Goal: Find specific page/section: Find specific page/section

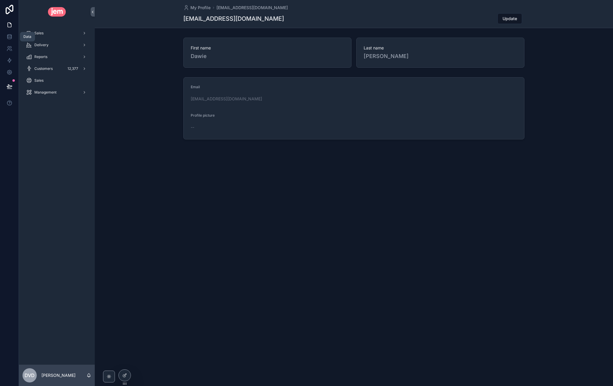
click at [12, 39] on icon at bounding box center [10, 37] width 6 height 6
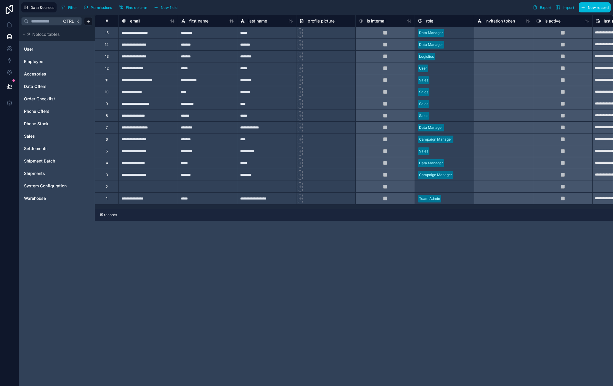
click at [51, 51] on link "User" at bounding box center [48, 49] width 48 height 6
click at [145, 187] on div at bounding box center [148, 187] width 59 height 12
click at [447, 44] on input "text" at bounding box center [447, 44] width 1 height 5
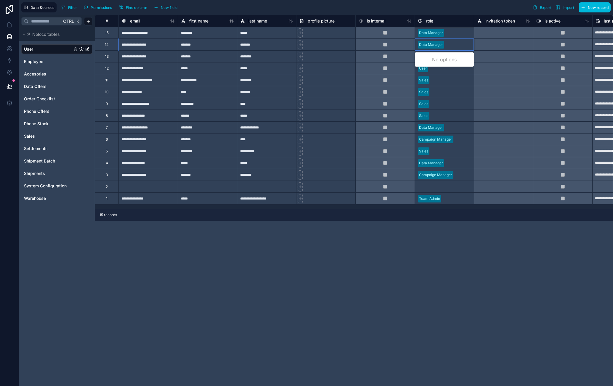
click at [468, 46] on div at bounding box center [459, 45] width 24 height 6
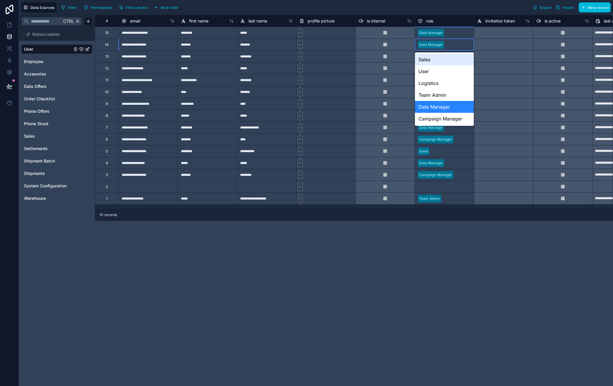
click at [449, 46] on div at bounding box center [459, 45] width 24 height 6
click at [418, 12] on div "Filter Permissions Find column New field Export Import New record" at bounding box center [335, 7] width 552 height 10
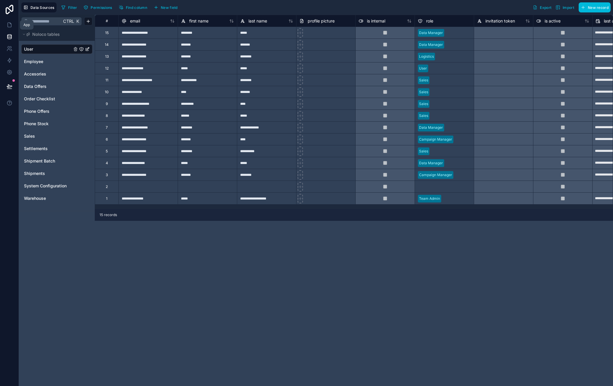
click at [11, 24] on icon at bounding box center [10, 25] width 4 height 4
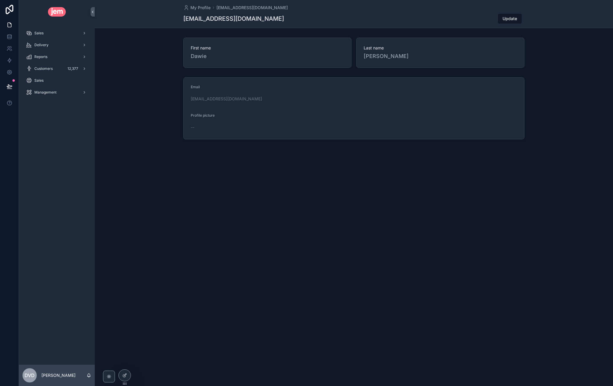
drag, startPoint x: 46, startPoint y: 34, endPoint x: 51, endPoint y: 36, distance: 5.4
click at [46, 34] on div "Sales" at bounding box center [57, 32] width 62 height 9
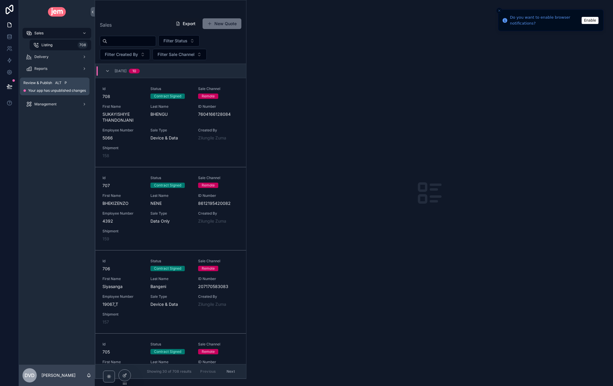
click at [6, 87] on button at bounding box center [9, 86] width 13 height 17
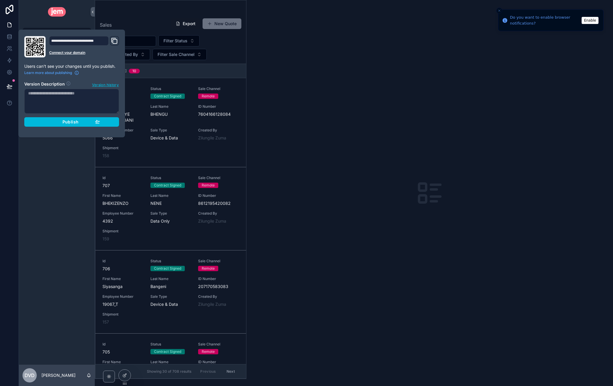
click at [41, 197] on div "Sales Listing 708 Delivery Reports Customers 12,377 Sales Management" at bounding box center [57, 194] width 76 height 341
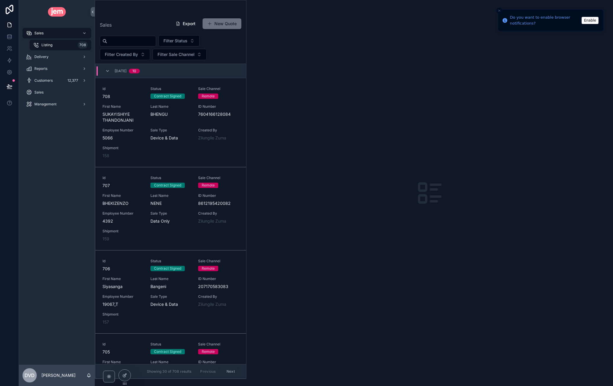
drag, startPoint x: 60, startPoint y: 145, endPoint x: 63, endPoint y: 124, distance: 22.1
click at [60, 145] on div "Sales Listing 708 Delivery Reports Customers 12,377 Sales Management" at bounding box center [57, 194] width 76 height 341
click at [10, 39] on icon at bounding box center [10, 37] width 6 height 6
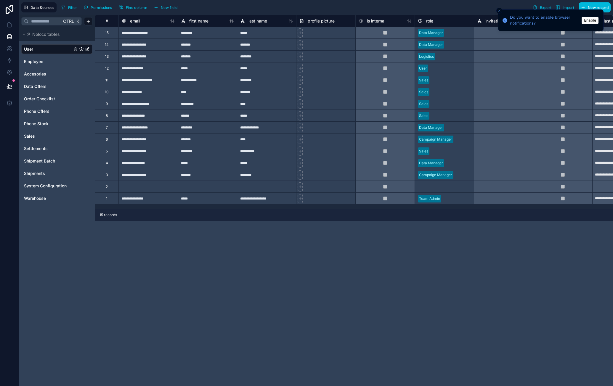
click at [65, 248] on div "Ctrl K Noloco tables User Employee Accesories Data Offers Order Checklist Phone…" at bounding box center [57, 201] width 76 height 372
